Goal: Task Accomplishment & Management: Manage account settings

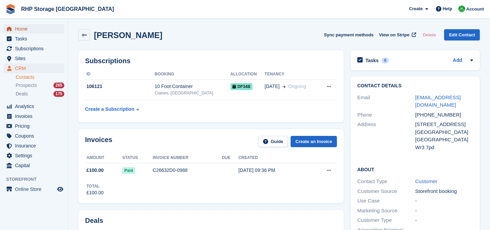
click at [44, 27] on span "Home" at bounding box center [35, 29] width 41 height 10
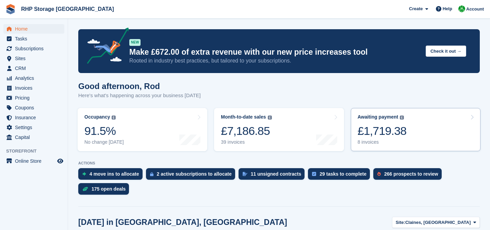
click at [393, 126] on div "£1,719.38" at bounding box center [382, 131] width 49 height 14
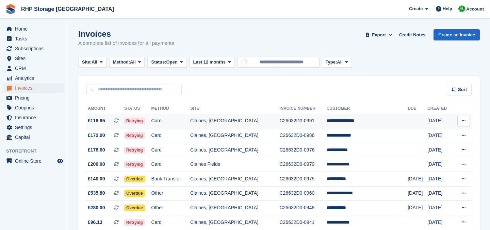
click at [286, 126] on td "C26632D0-0991" at bounding box center [302, 121] width 47 height 15
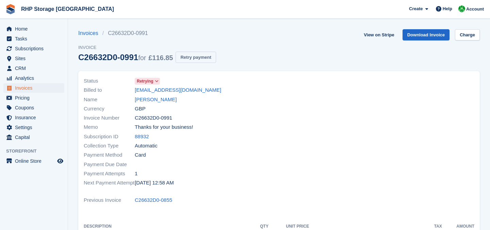
click at [197, 60] on button "Retry payment" at bounding box center [196, 57] width 40 height 11
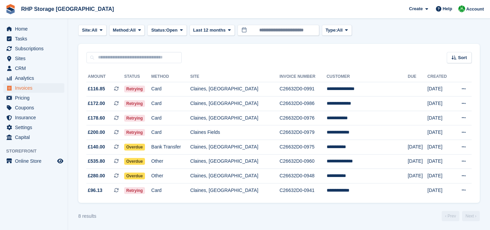
scroll to position [33, 0]
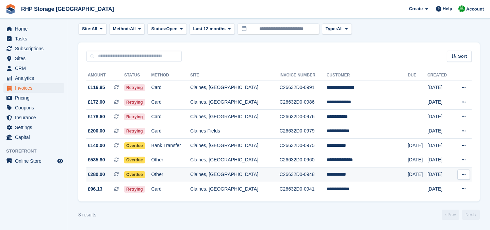
click at [305, 172] on td "C26632D0-0948" at bounding box center [302, 175] width 47 height 15
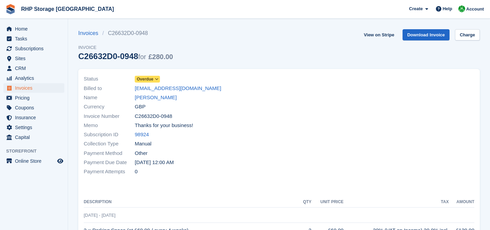
click at [152, 80] on span "Overdue" at bounding box center [145, 79] width 17 height 6
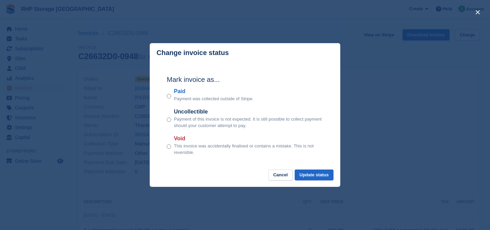
click at [173, 148] on div "Void This invoice was accidentally finalised or contains a mistake. This is not…" at bounding box center [245, 145] width 157 height 21
click at [323, 176] on button "Update status" at bounding box center [314, 175] width 39 height 11
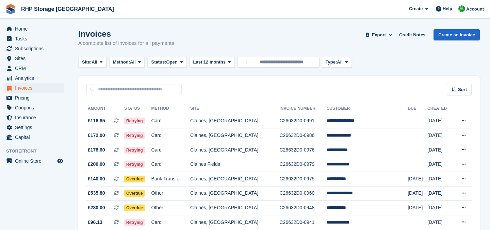
scroll to position [33, 0]
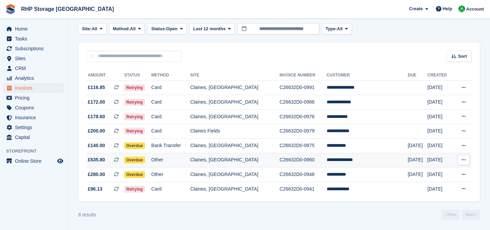
click at [190, 159] on td "Other" at bounding box center [170, 160] width 39 height 15
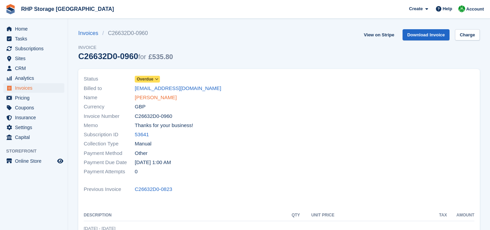
click at [161, 99] on link "[PERSON_NAME]" at bounding box center [156, 98] width 42 height 8
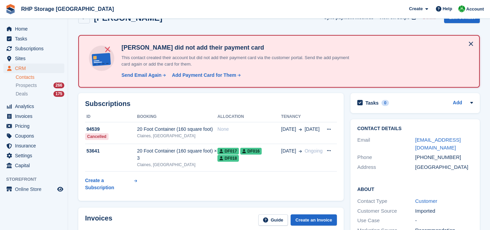
scroll to position [24, 0]
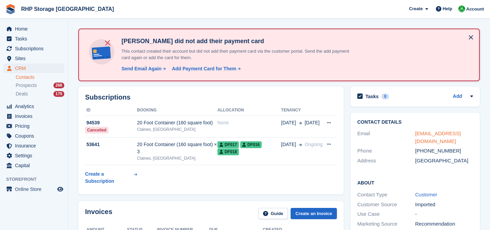
click at [426, 134] on link "majkowskilu@gmail.com" at bounding box center [438, 138] width 46 height 14
click at [20, 31] on span "Home" at bounding box center [35, 29] width 41 height 10
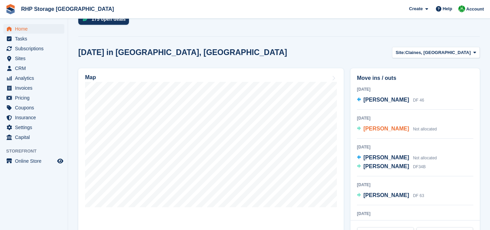
click at [365, 129] on span "[PERSON_NAME]" at bounding box center [387, 129] width 46 height 6
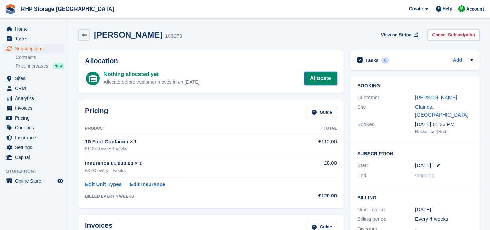
click at [315, 78] on link "Allocate" at bounding box center [320, 79] width 33 height 14
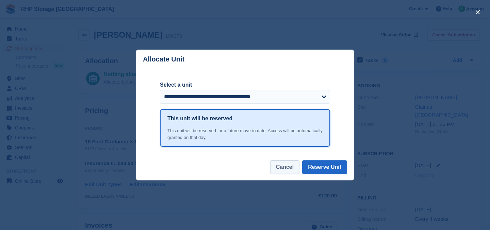
click at [293, 164] on button "Cancel" at bounding box center [284, 168] width 29 height 14
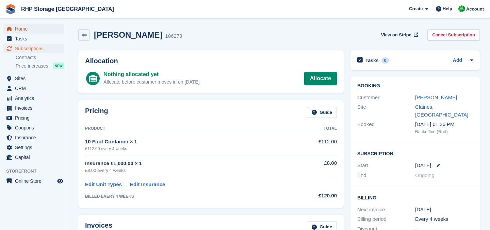
click at [45, 25] on span "Home" at bounding box center [35, 29] width 41 height 10
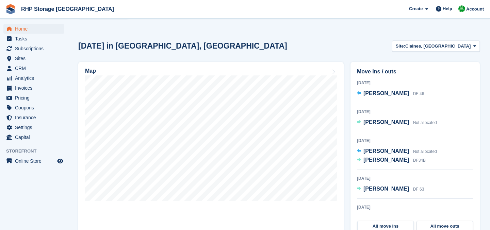
scroll to position [184, 0]
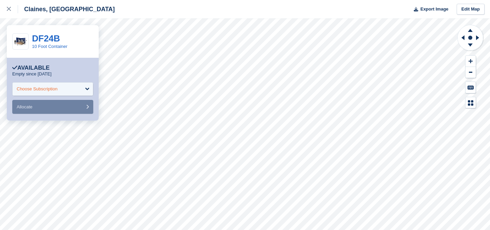
click at [31, 92] on div "Choose Subscription" at bounding box center [37, 89] width 41 height 7
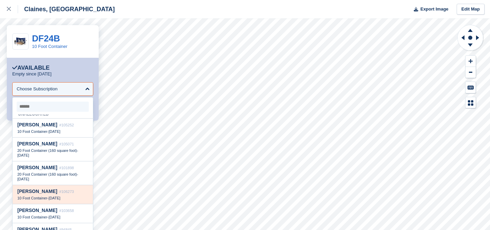
scroll to position [7, 0]
click at [52, 195] on div "Mark Chesson #106273 10 Foot Container - 4 Sep" at bounding box center [53, 193] width 80 height 19
select select "******"
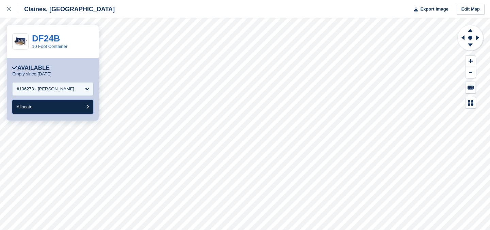
click at [47, 112] on button "Allocate" at bounding box center [52, 107] width 81 height 14
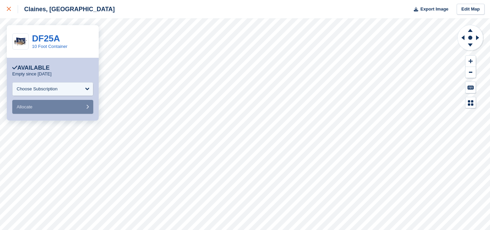
click at [3, 9] on link at bounding box center [9, 9] width 18 height 18
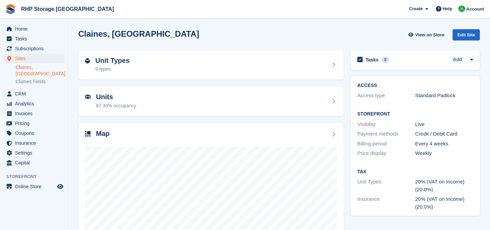
scroll to position [60, 0]
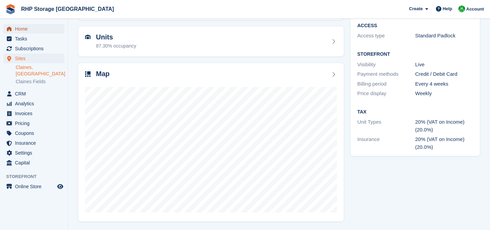
click at [40, 30] on span "Home" at bounding box center [35, 29] width 41 height 10
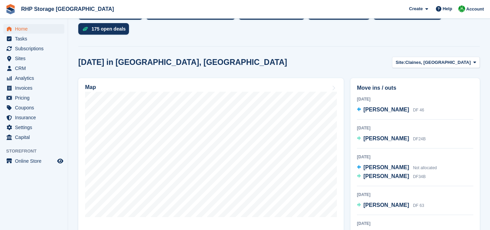
scroll to position [162, 0]
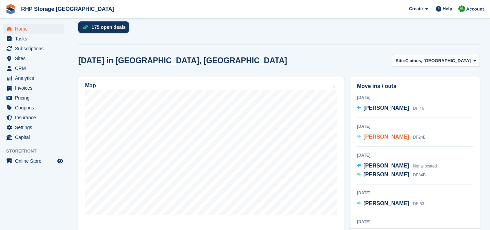
click at [385, 139] on span "[PERSON_NAME]" at bounding box center [387, 137] width 46 height 6
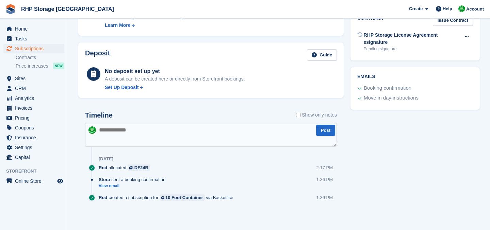
scroll to position [197, 0]
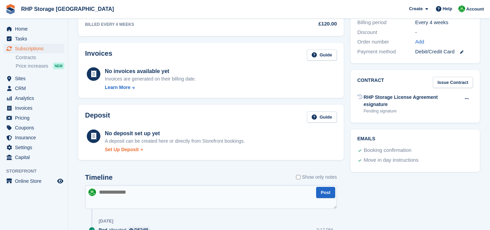
click at [121, 153] on div "Set Up Deposit" at bounding box center [122, 149] width 34 height 7
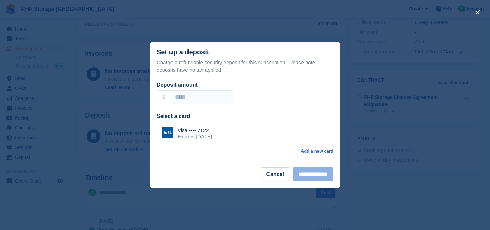
click at [212, 130] on div "Visa •••• 7122" at bounding box center [195, 131] width 34 height 6
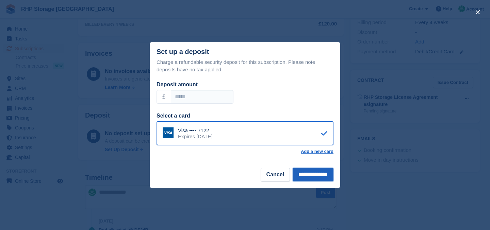
click at [304, 177] on input "**********" at bounding box center [313, 175] width 41 height 14
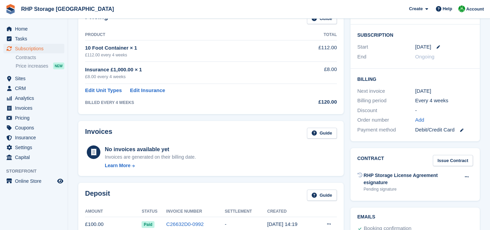
scroll to position [0, 0]
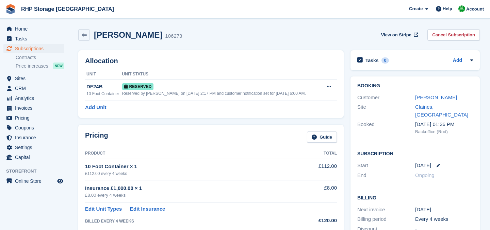
click at [426, 101] on div "Mark Chesson" at bounding box center [444, 98] width 58 height 8
click at [426, 98] on link "[PERSON_NAME]" at bounding box center [436, 98] width 42 height 6
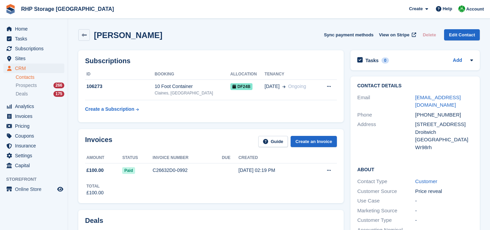
click at [428, 116] on div "+447854129924" at bounding box center [444, 115] width 58 height 8
copy div "+447854129924"
drag, startPoint x: 434, startPoint y: 103, endPoint x: 411, endPoint y: 96, distance: 24.2
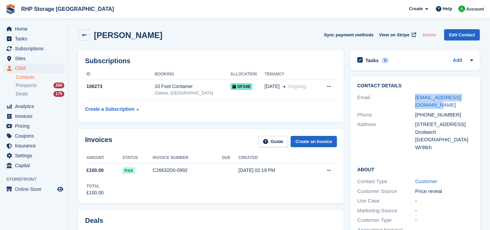
click at [411, 96] on div "Email dmc.plastering@yahoo.com" at bounding box center [415, 101] width 116 height 17
copy div "dmc.plastering@yahoo.com"
click at [84, 34] on icon at bounding box center [84, 35] width 5 height 5
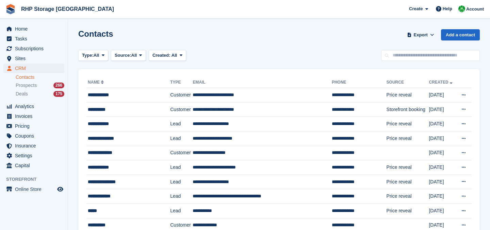
click at [35, 24] on div "Home Tasks Subscriptions Subscriptions Subscriptions Contracts Price increases …" at bounding box center [34, 95] width 68 height 149
click at [36, 26] on span "Home" at bounding box center [35, 29] width 41 height 10
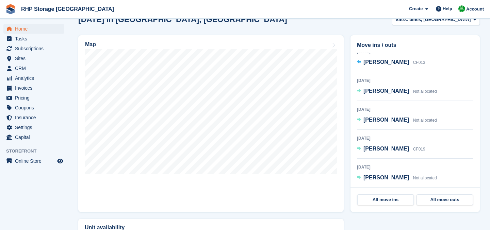
scroll to position [205, 0]
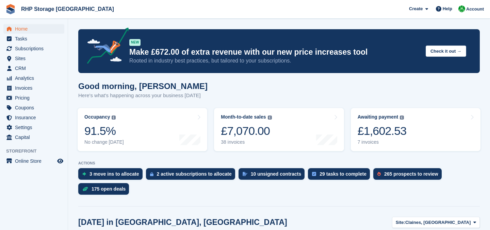
scroll to position [215, 0]
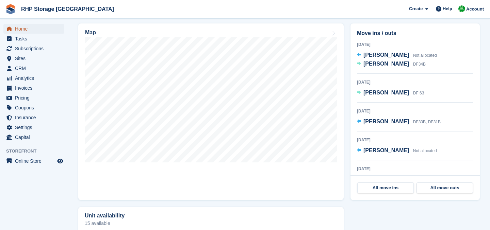
click at [35, 27] on span "Home" at bounding box center [35, 29] width 41 height 10
